Goal: Find specific page/section: Find specific page/section

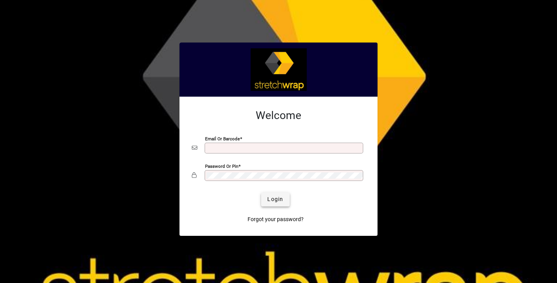
type input "**********"
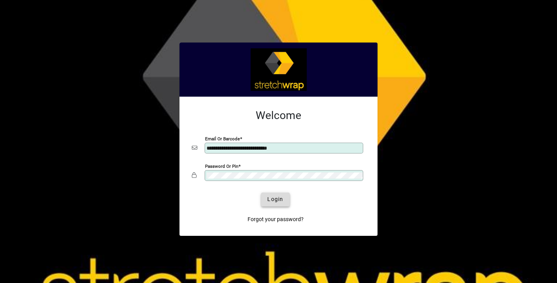
click at [279, 197] on span "Login" at bounding box center [275, 199] width 16 height 8
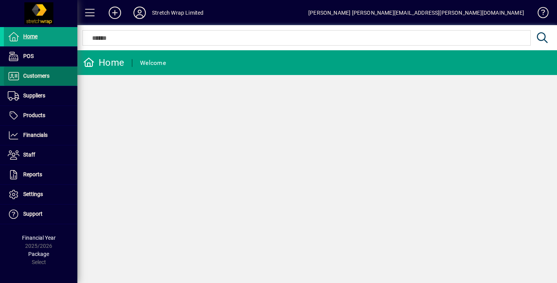
click at [41, 79] on span "Customers" at bounding box center [36, 76] width 26 height 6
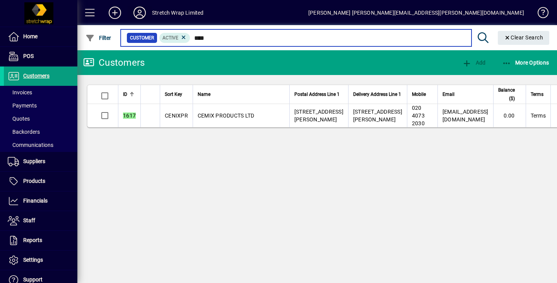
type input "****"
